Goal: Information Seeking & Learning: Compare options

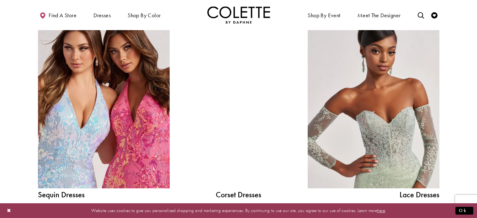
scroll to position [690, 0]
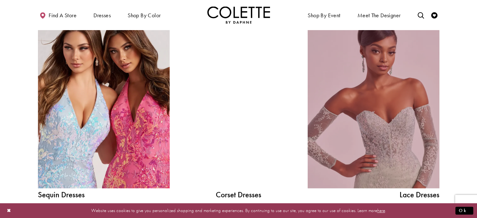
click at [381, 163] on link "Lace Dress Spring 2025 collection Related Link" at bounding box center [374, 105] width 132 height 166
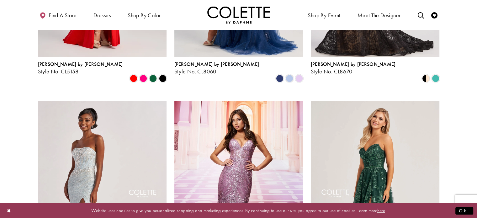
scroll to position [471, 0]
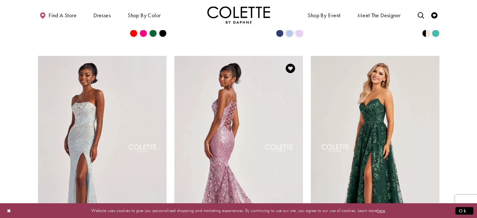
click at [221, 109] on img "Visit Colette by Daphne Style No. CL8630 Page" at bounding box center [238, 149] width 129 height 187
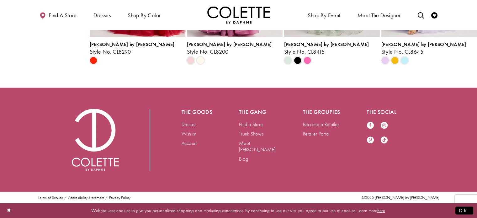
scroll to position [1726, 0]
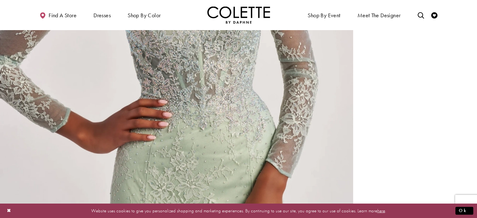
scroll to position [1036, 0]
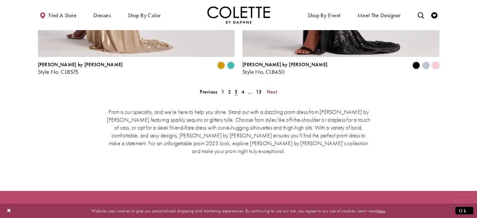
scroll to position [1347, 0]
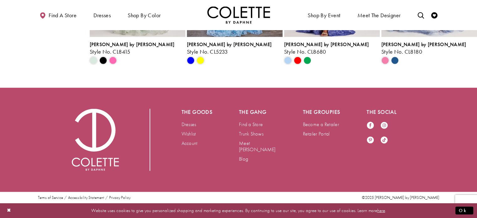
scroll to position [1646, 0]
